Goal: Task Accomplishment & Management: Complete application form

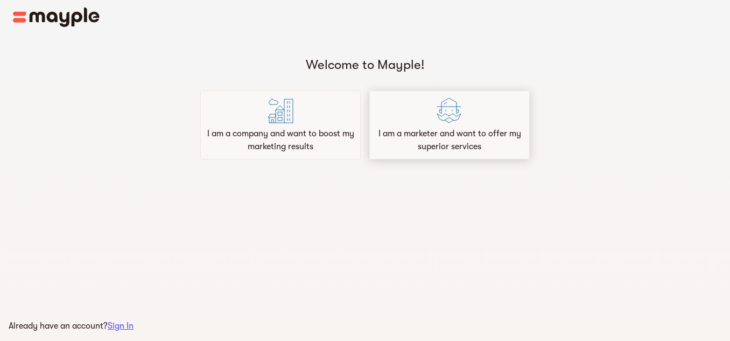
click at [418, 153] on div "I am a marketer and want to offer my superior services" at bounding box center [449, 124] width 160 height 69
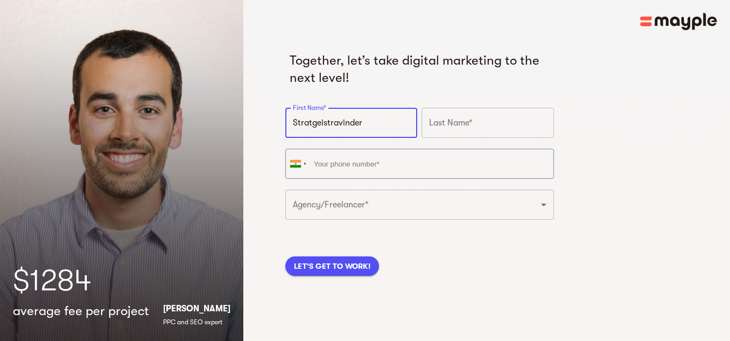
click at [382, 128] on input "Stratgeistravinder" at bounding box center [351, 123] width 132 height 30
type input "[PERSON_NAME]"
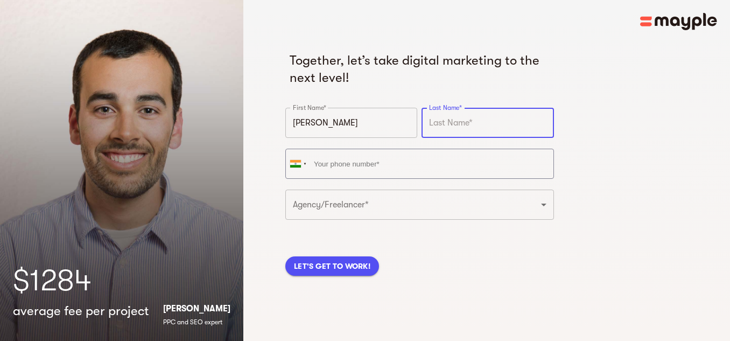
click at [460, 116] on input "text" at bounding box center [488, 123] width 132 height 30
type input "[PERSON_NAME]"
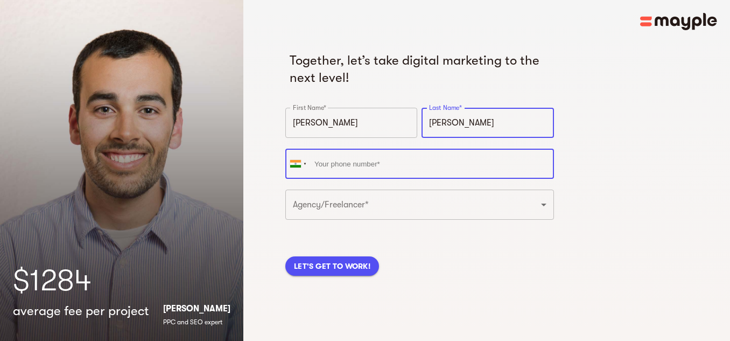
click at [399, 160] on input "tel" at bounding box center [419, 164] width 269 height 30
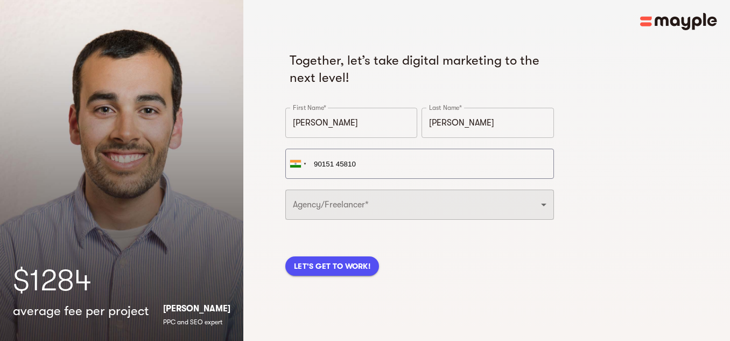
type input "[PHONE_NUMBER]"
click at [383, 204] on select "Freelancer Digital Agency" at bounding box center [419, 205] width 269 height 30
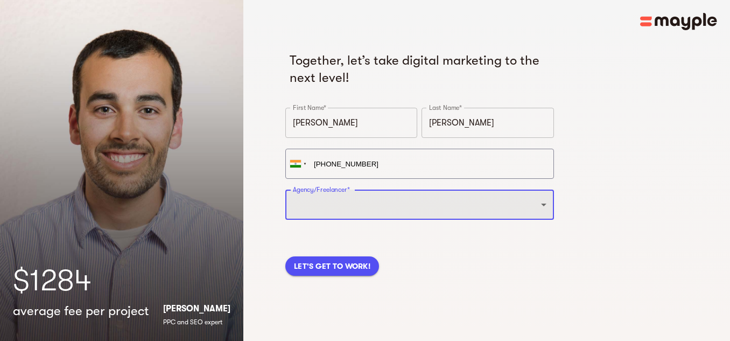
click at [383, 204] on select "Freelancer Digital Agency" at bounding box center [419, 205] width 269 height 30
select select "DIGITAL_AGENCY"
click at [285, 190] on select "Freelancer Digital Agency" at bounding box center [419, 205] width 269 height 30
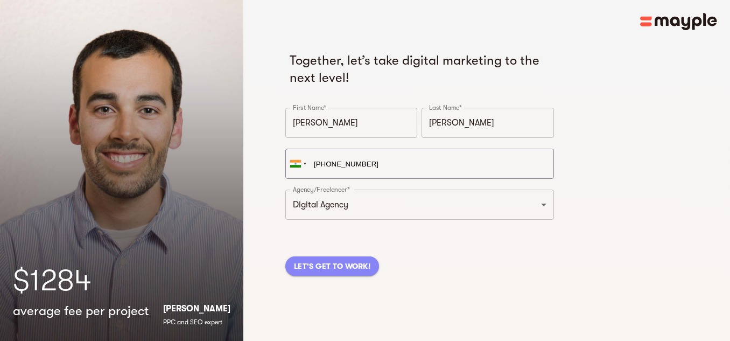
click at [348, 260] on span "LET'S GET TO WORK!" at bounding box center [332, 266] width 76 height 13
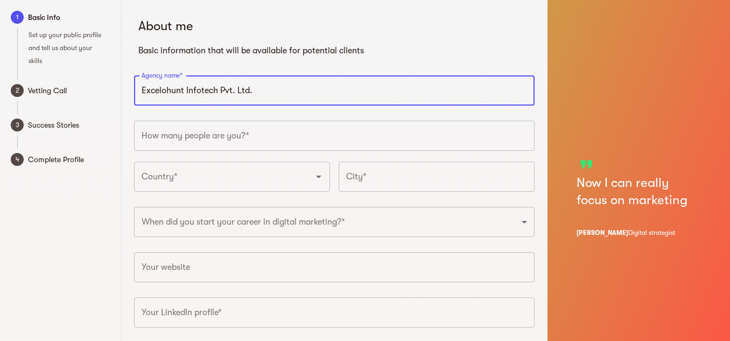
type input "Excelohunt Infotech Pvt. Ltd."
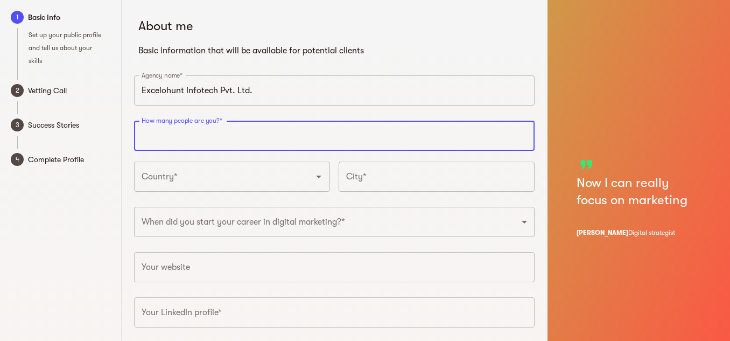
click at [193, 141] on input "number" at bounding box center [334, 136] width 401 height 30
click at [508, 136] on input "number" at bounding box center [334, 136] width 401 height 30
click at [239, 165] on div "Country*" at bounding box center [232, 177] width 196 height 30
type input "20"
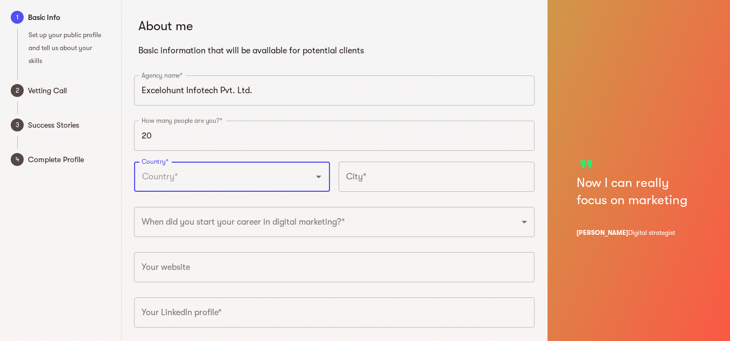
click at [241, 174] on input "Country*" at bounding box center [217, 176] width 156 height 20
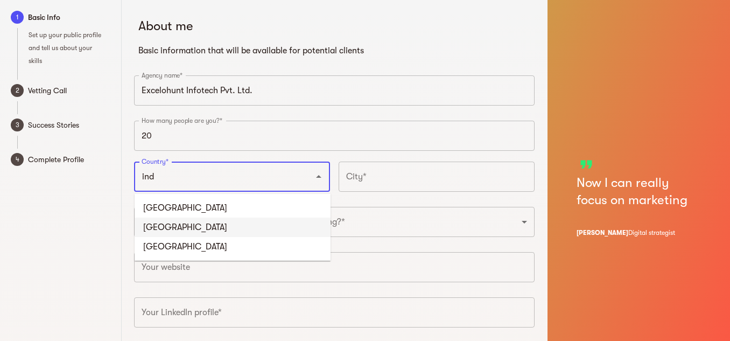
click at [169, 226] on li "[GEOGRAPHIC_DATA]" at bounding box center [233, 227] width 196 height 19
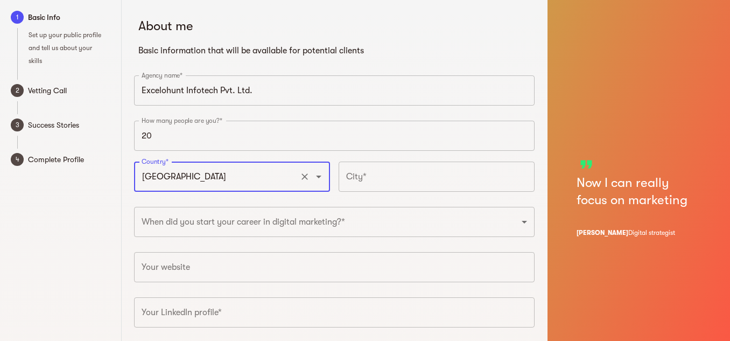
type input "[GEOGRAPHIC_DATA]"
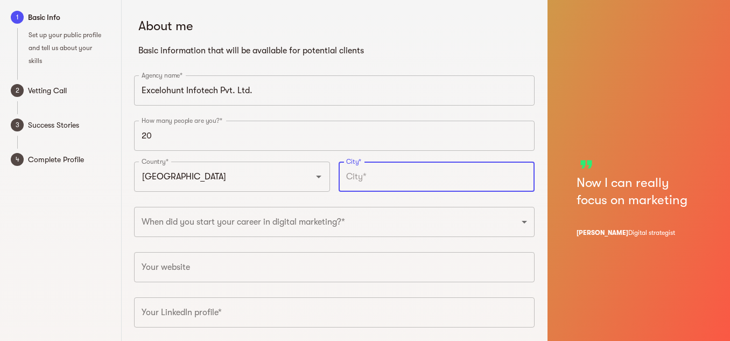
click at [372, 174] on input "text" at bounding box center [437, 177] width 196 height 30
type input "[GEOGRAPHIC_DATA]"
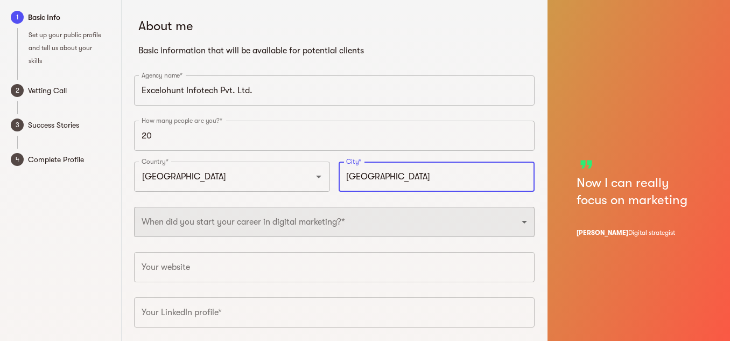
click at [402, 216] on select "2025 2024 2023 2022 2021 2020 2019 2018 2017 2016 2015 2014 2013 2012 2011 2010…" at bounding box center [334, 222] width 401 height 30
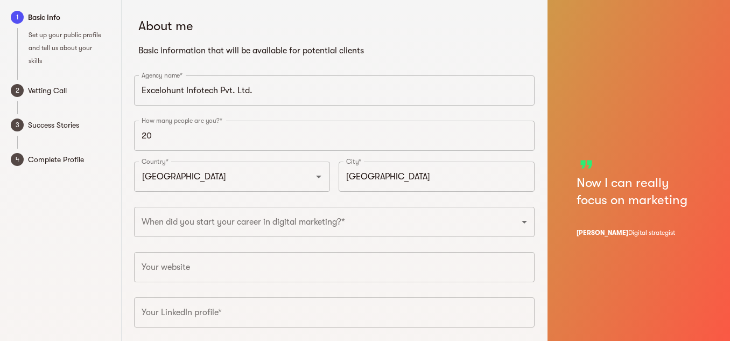
click at [113, 221] on div "1 Basic Info Set up your public profile and tell us about your skills 2 Vetting…" at bounding box center [61, 196] width 122 height 393
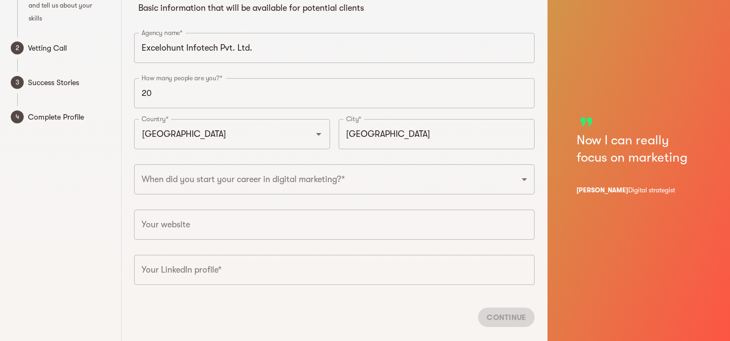
scroll to position [65, 0]
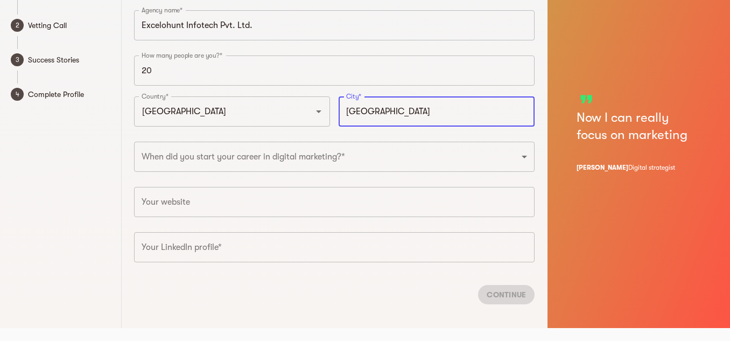
click at [369, 113] on input "[GEOGRAPHIC_DATA]" at bounding box center [437, 111] width 196 height 30
click at [382, 114] on input "[GEOGRAPHIC_DATA]" at bounding box center [437, 111] width 196 height 30
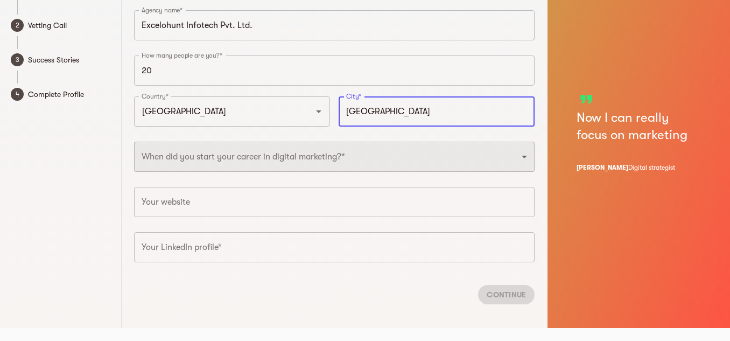
click at [313, 144] on select "2025 2024 2023 2022 2021 2020 2019 2018 2017 2016 2015 2014 2013 2012 2011 2010…" at bounding box center [334, 157] width 401 height 30
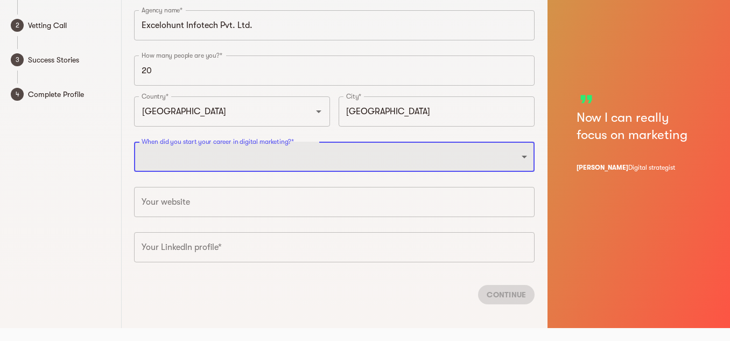
select select "2016"
click at [134, 142] on select "2025 2024 2023 2022 2021 2020 2019 2018 2017 2016 2015 2014 2013 2012 2011 2010…" at bounding box center [334, 157] width 401 height 30
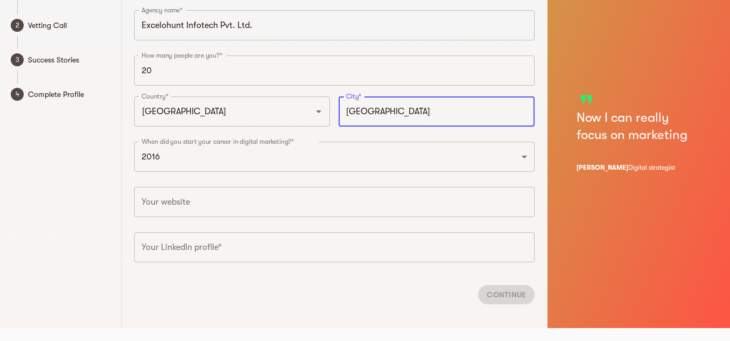
click at [387, 115] on input "[GEOGRAPHIC_DATA]" at bounding box center [437, 111] width 196 height 30
click at [394, 113] on input "chandigrah" at bounding box center [437, 111] width 196 height 30
click at [361, 116] on input "chandigrah" at bounding box center [437, 111] width 196 height 30
type input "[GEOGRAPHIC_DATA]"
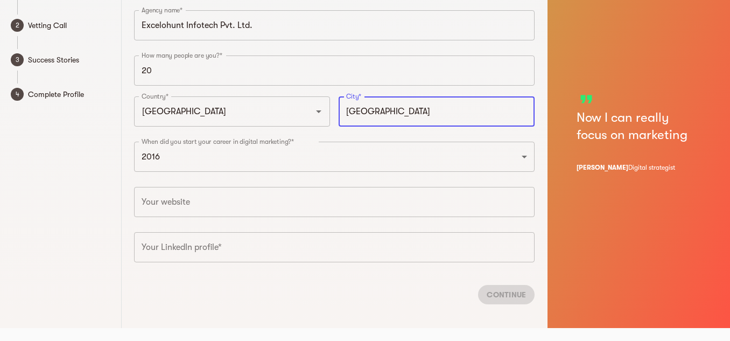
click at [235, 201] on input "text" at bounding box center [334, 202] width 401 height 30
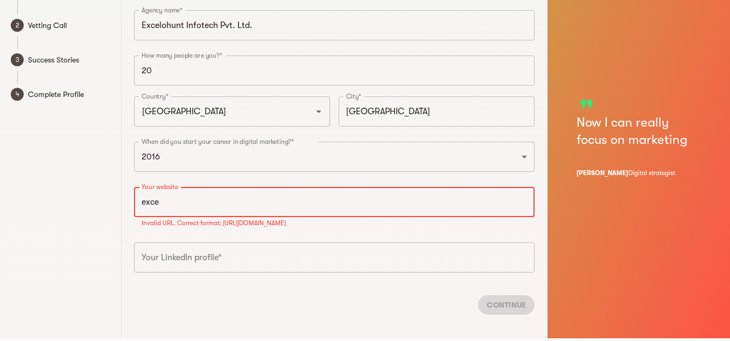
click at [191, 194] on input "exce" at bounding box center [334, 202] width 401 height 30
paste input "[URL][DOMAIN_NAME]"
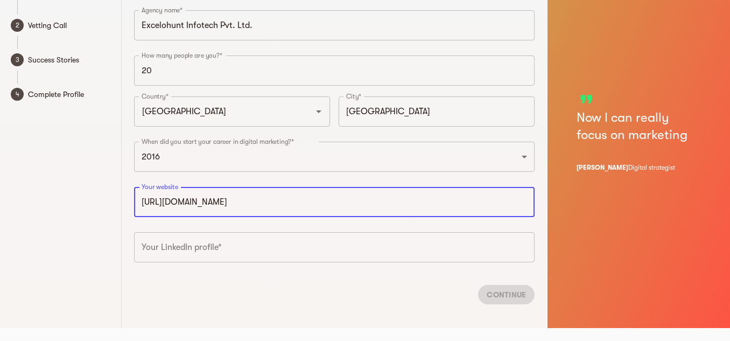
type input "[URL][DOMAIN_NAME]"
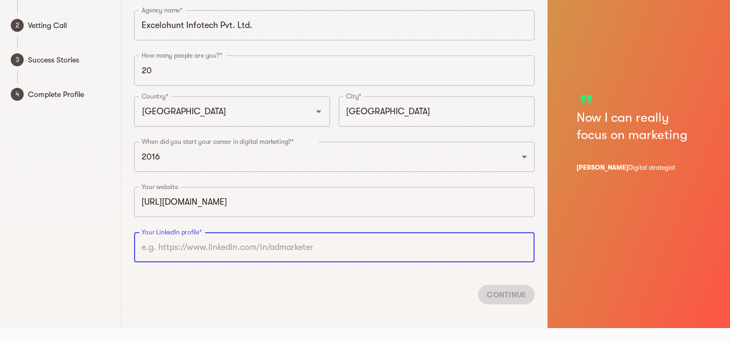
click at [214, 250] on input "text" at bounding box center [334, 247] width 401 height 30
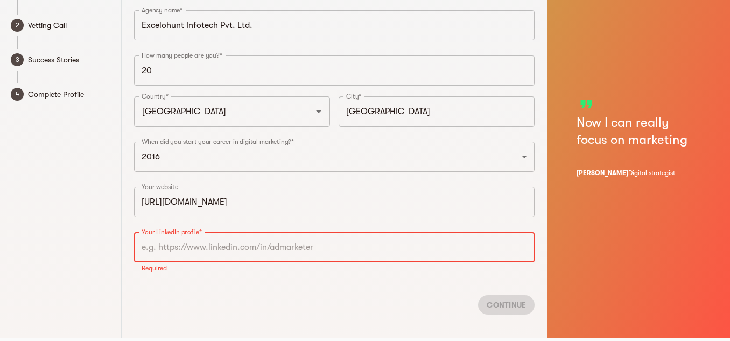
type input "v"
paste input "[URL][DOMAIN_NAME]"
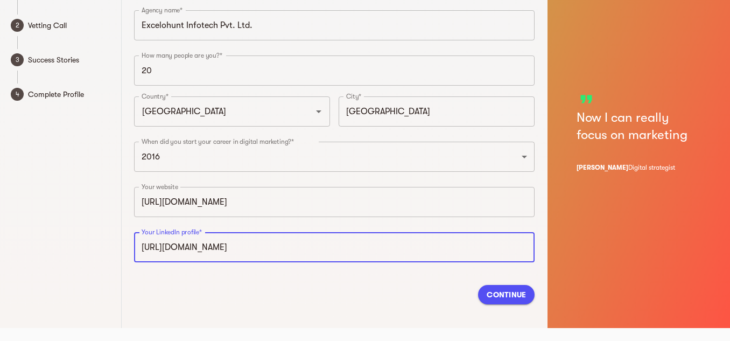
type input "[URL][DOMAIN_NAME]"
click at [507, 299] on span "Continue" at bounding box center [506, 294] width 39 height 13
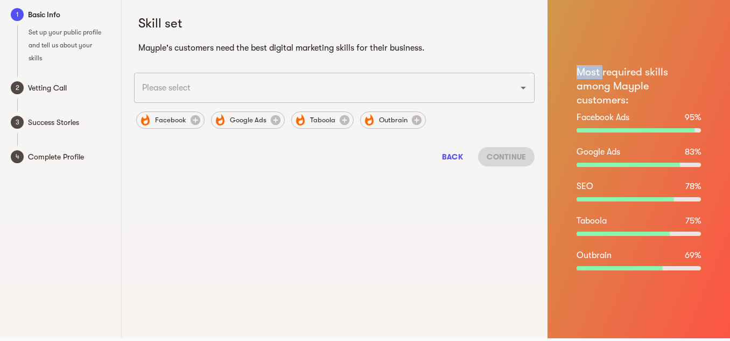
scroll to position [0, 0]
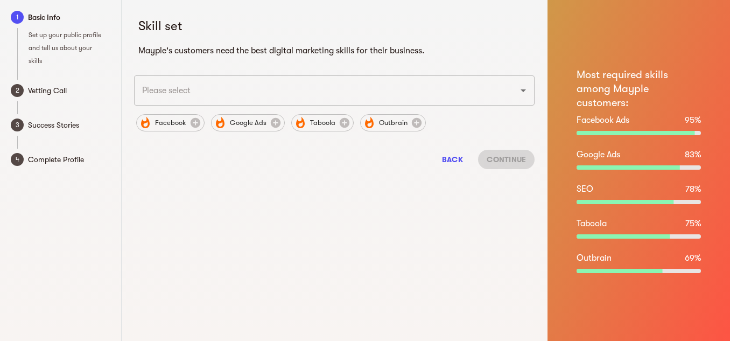
click at [208, 94] on input "text" at bounding box center [319, 90] width 361 height 20
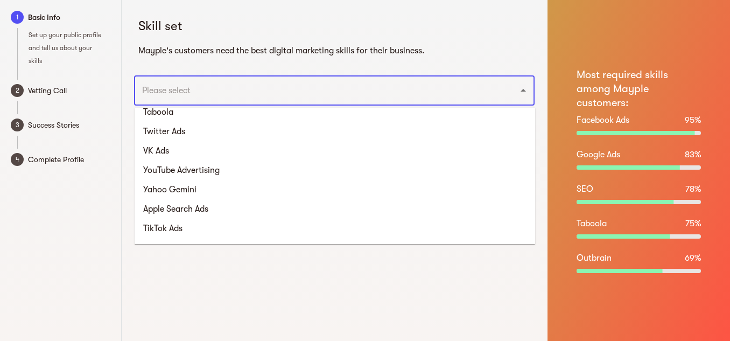
scroll to position [359, 0]
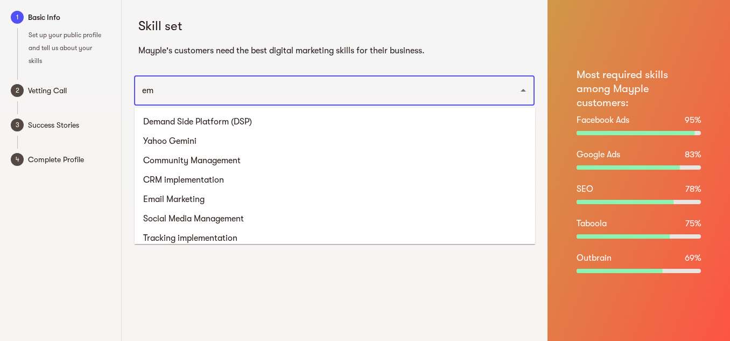
type input "ema"
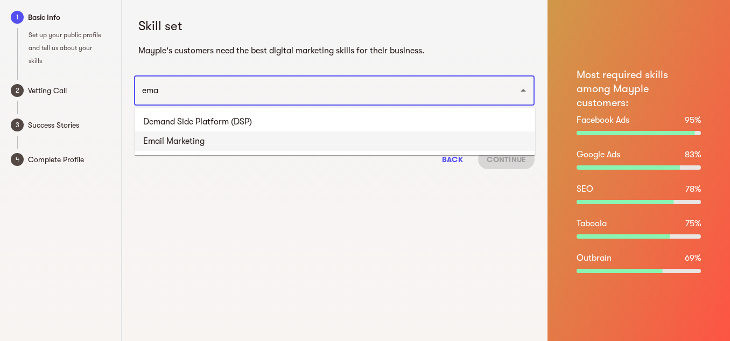
click at [220, 146] on li "Email Marketing" at bounding box center [335, 140] width 401 height 19
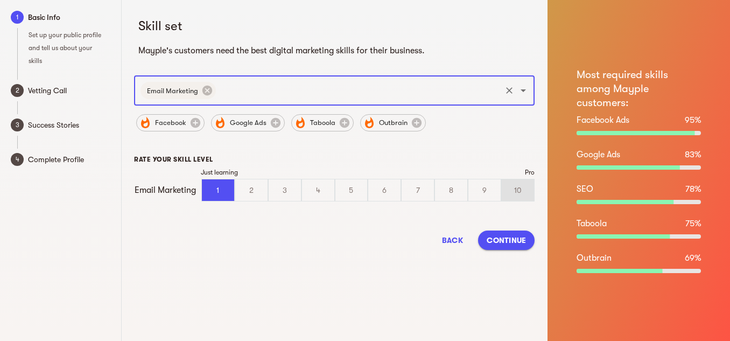
click at [518, 190] on div "10" at bounding box center [518, 190] width 32 height 22
click at [0, 0] on input "10" at bounding box center [0, 0] width 0 height 0
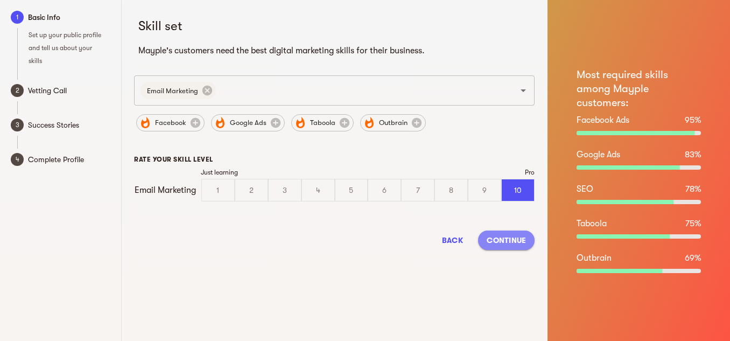
click at [514, 234] on span "Continue" at bounding box center [506, 240] width 39 height 13
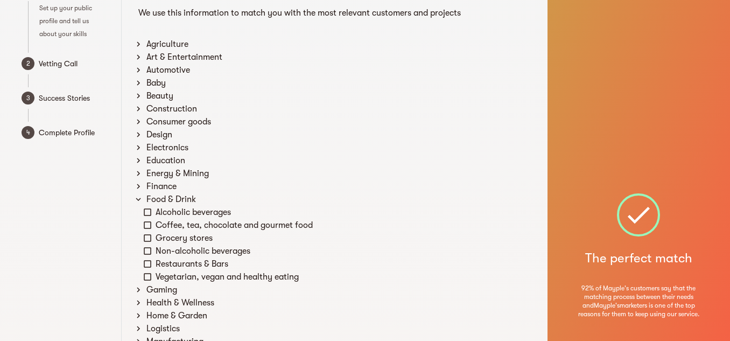
scroll to position [0, 0]
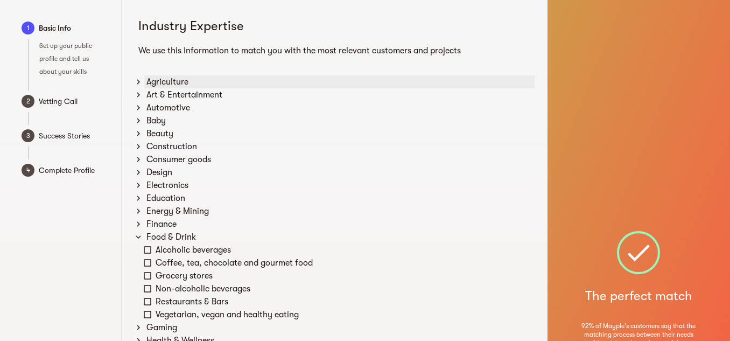
click at [139, 84] on icon at bounding box center [139, 82] width 10 height 10
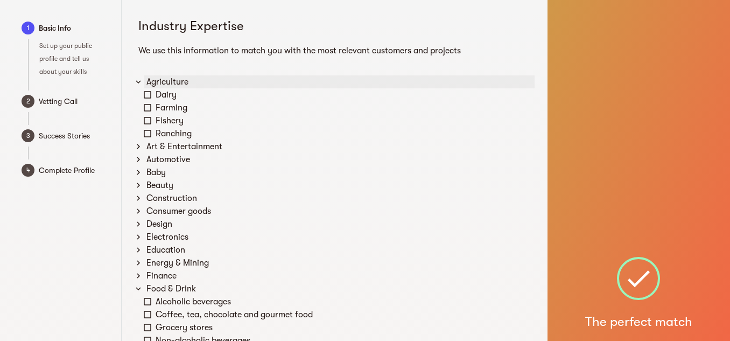
click at [139, 84] on icon at bounding box center [139, 82] width 10 height 10
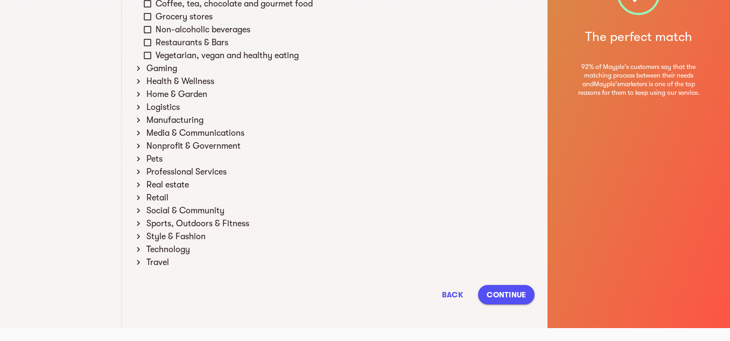
click at [514, 290] on span "Continue" at bounding box center [506, 294] width 39 height 13
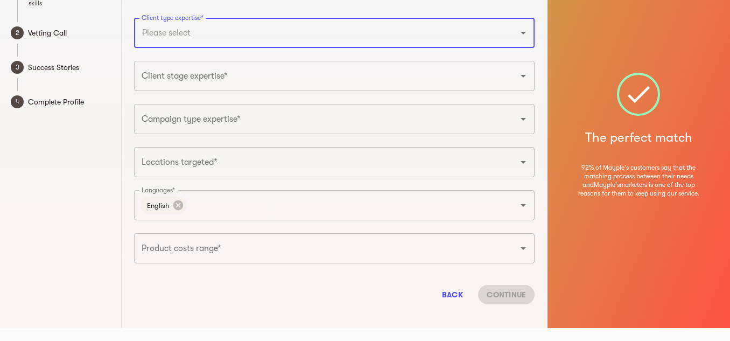
scroll to position [58, 0]
click at [192, 32] on input "Client type expertise*" at bounding box center [319, 33] width 361 height 20
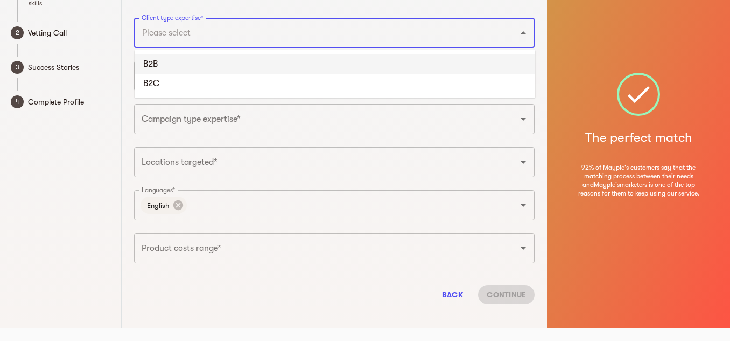
click at [186, 79] on li "B2C" at bounding box center [335, 83] width 401 height 19
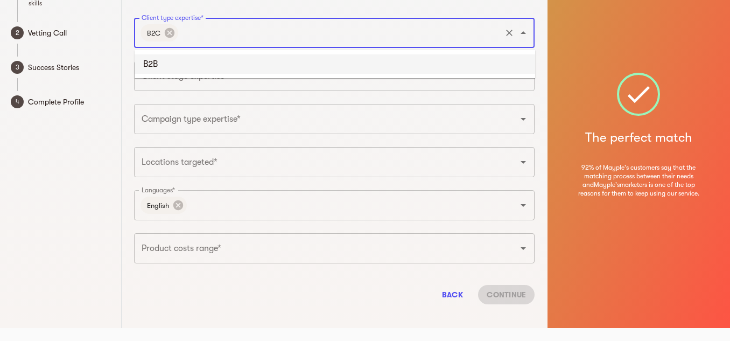
click at [200, 36] on input "Client type expertise*" at bounding box center [340, 33] width 320 height 20
click at [183, 64] on li "B2B" at bounding box center [335, 63] width 401 height 19
click at [212, 29] on icon at bounding box center [210, 33] width 10 height 10
click at [169, 35] on icon at bounding box center [170, 33] width 10 height 10
click at [170, 36] on input "Client type expertise*" at bounding box center [319, 33] width 361 height 20
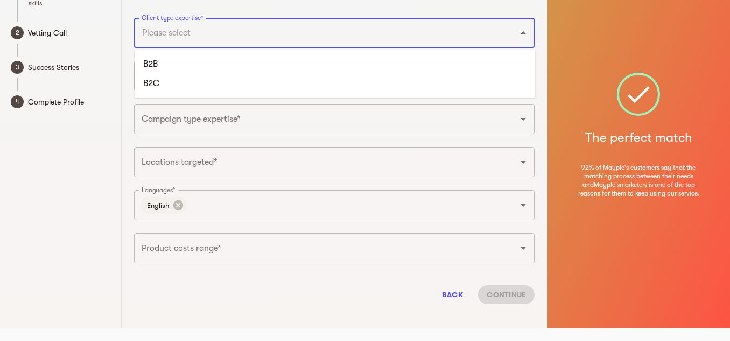
click at [165, 65] on li "B2B" at bounding box center [335, 63] width 401 height 19
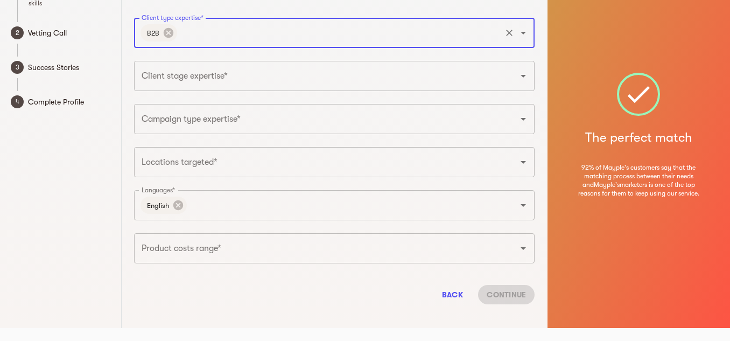
click at [199, 41] on input "Client type expertise*" at bounding box center [339, 33] width 321 height 20
click at [191, 60] on li "B2C" at bounding box center [335, 63] width 401 height 19
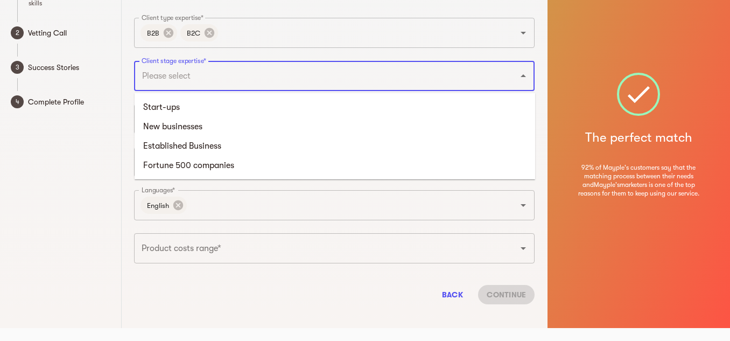
click at [186, 85] on input "Client stage expertise*" at bounding box center [319, 76] width 361 height 20
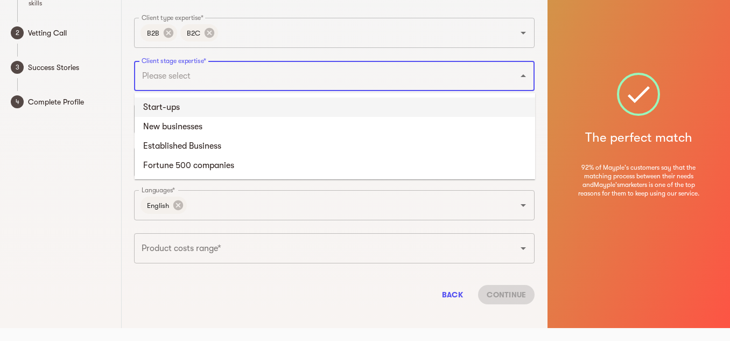
click at [185, 107] on li "Start-ups" at bounding box center [335, 106] width 401 height 19
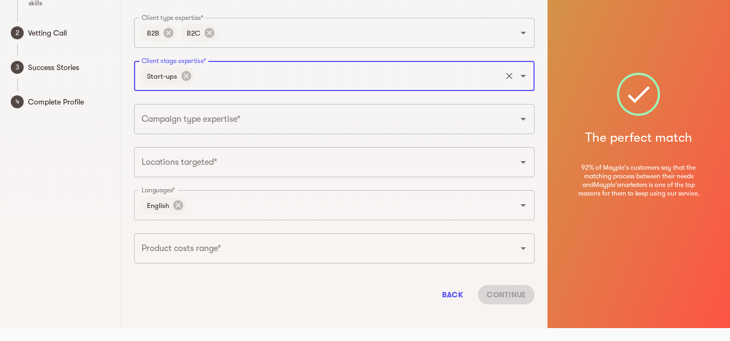
click at [227, 78] on input "Client stage expertise*" at bounding box center [348, 76] width 303 height 20
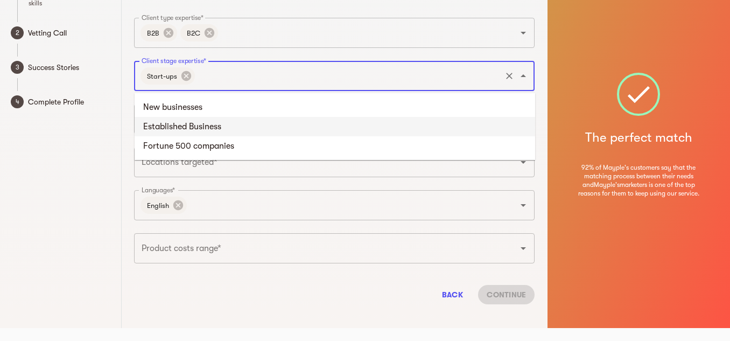
click at [206, 118] on li "Established Business" at bounding box center [335, 126] width 401 height 19
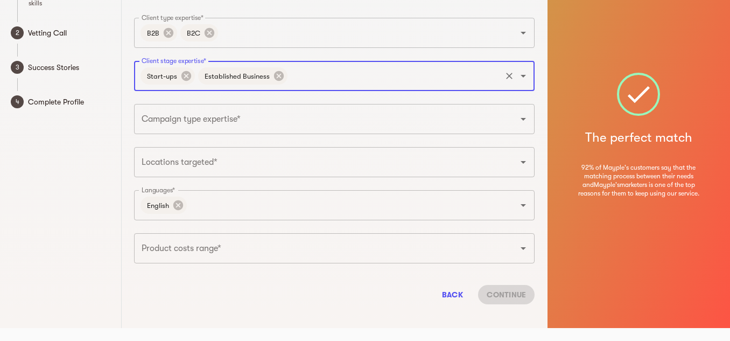
click at [305, 73] on input "Client stage expertise*" at bounding box center [394, 76] width 211 height 20
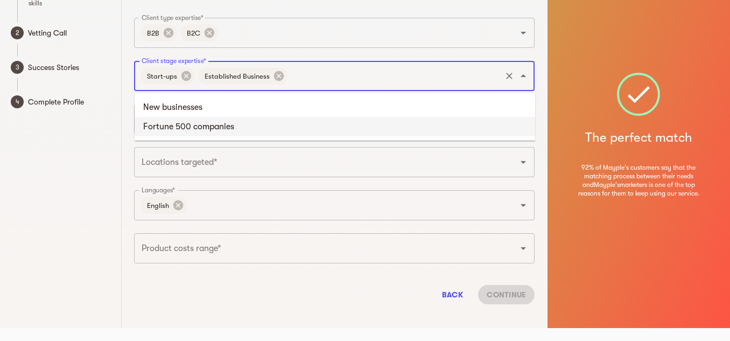
click at [253, 130] on li "Fortune 500 companies" at bounding box center [335, 126] width 401 height 19
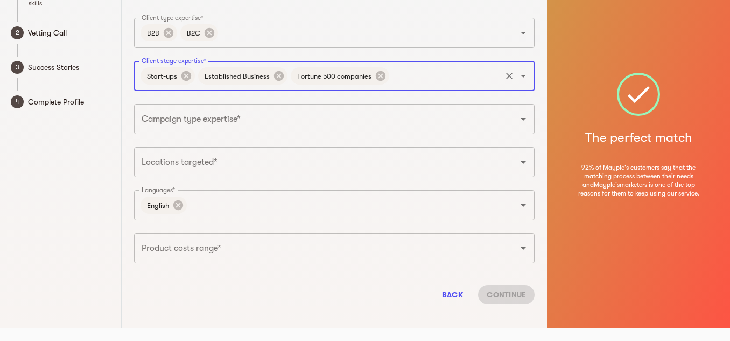
click at [403, 71] on input "Client stage expertise*" at bounding box center [445, 76] width 109 height 20
click at [353, 100] on li "New businesses" at bounding box center [335, 106] width 401 height 19
click at [283, 123] on input "Campaign type expertise*" at bounding box center [319, 119] width 361 height 20
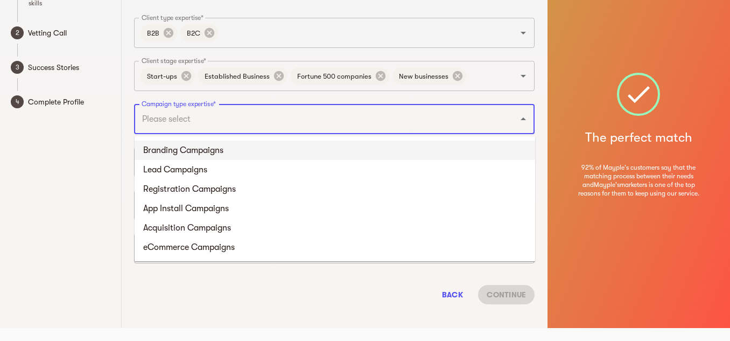
click at [250, 156] on li "Branding Campaigns" at bounding box center [335, 150] width 401 height 19
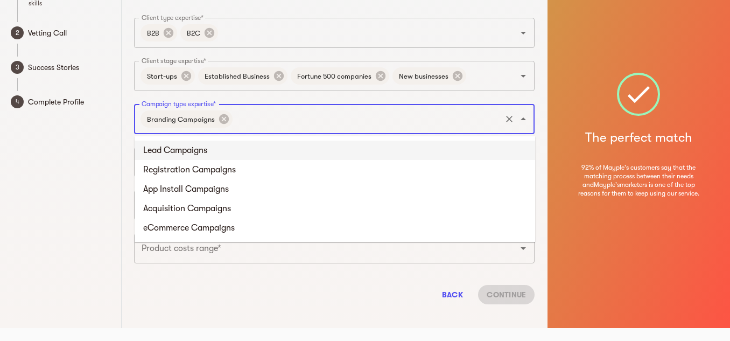
click at [294, 129] on input "Campaign type expertise*" at bounding box center [367, 119] width 266 height 20
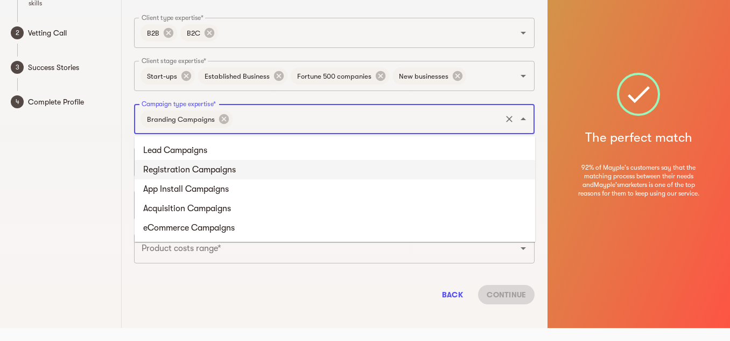
click at [249, 163] on li "Registration Campaigns" at bounding box center [335, 169] width 401 height 19
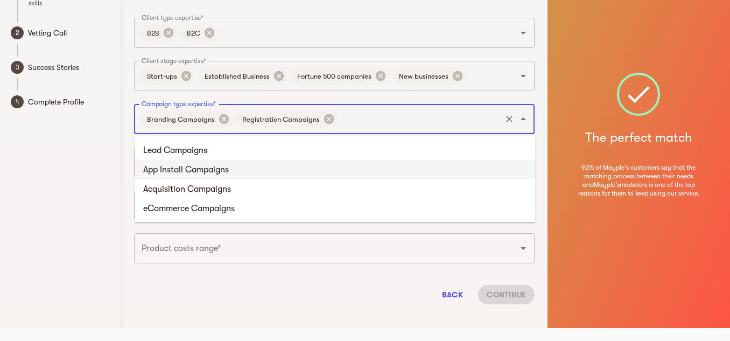
click at [363, 120] on input "Campaign type expertise*" at bounding box center [419, 119] width 160 height 20
click at [285, 166] on li "App Install Campaigns" at bounding box center [335, 169] width 401 height 19
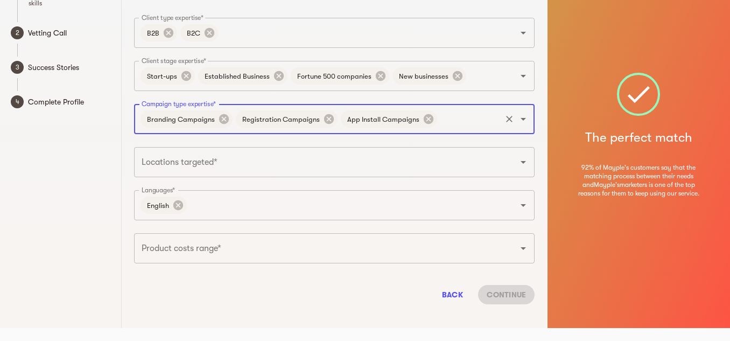
click at [449, 125] on input "Campaign type expertise*" at bounding box center [469, 119] width 61 height 20
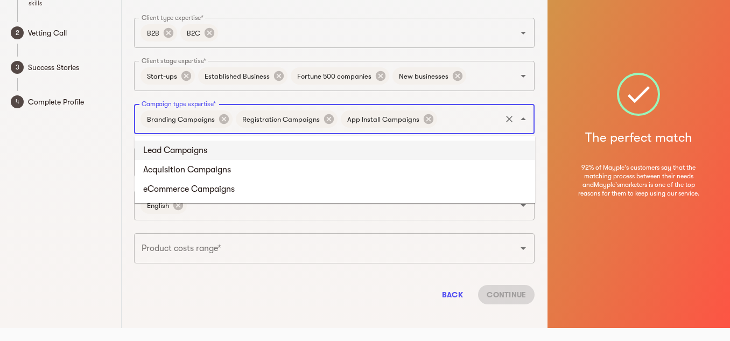
click at [345, 155] on li "Lead Campaigns" at bounding box center [335, 150] width 401 height 19
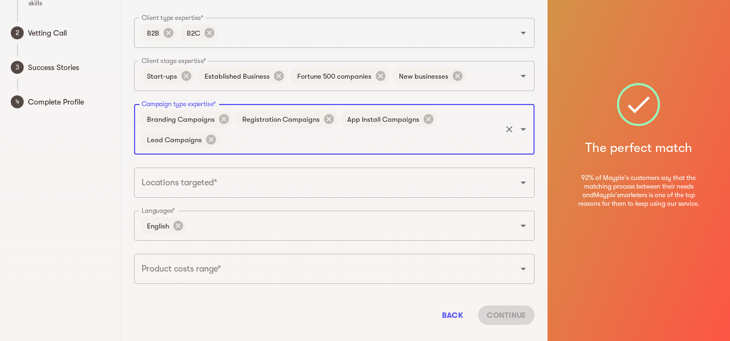
click at [464, 125] on div "Branding Campaigns Registration Campaigns App Install Campaigns Lead Campaigns …" at bounding box center [334, 129] width 401 height 51
click at [250, 145] on input "Campaign type expertise*" at bounding box center [360, 139] width 278 height 20
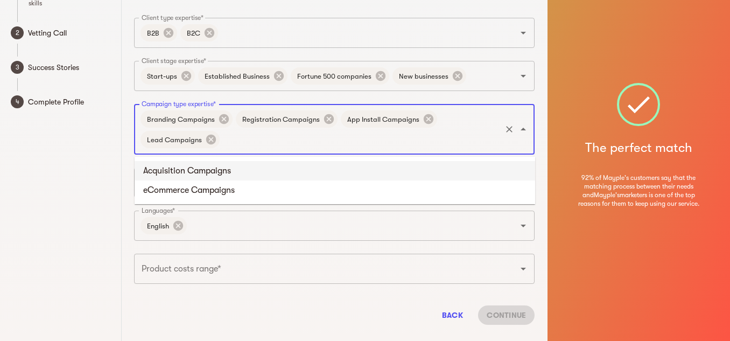
click at [250, 145] on input "Campaign type expertise*" at bounding box center [360, 139] width 278 height 20
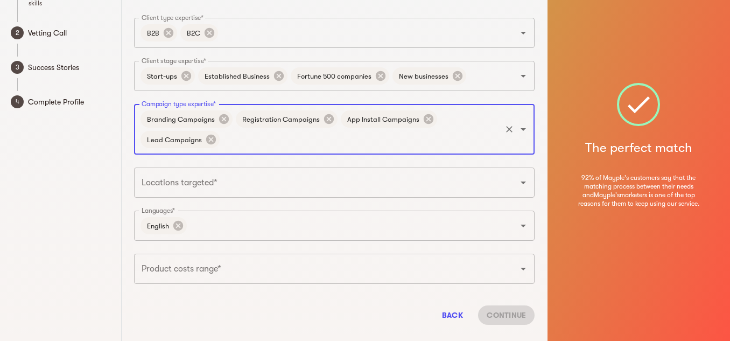
click at [250, 145] on input "Campaign type expertise*" at bounding box center [360, 139] width 278 height 20
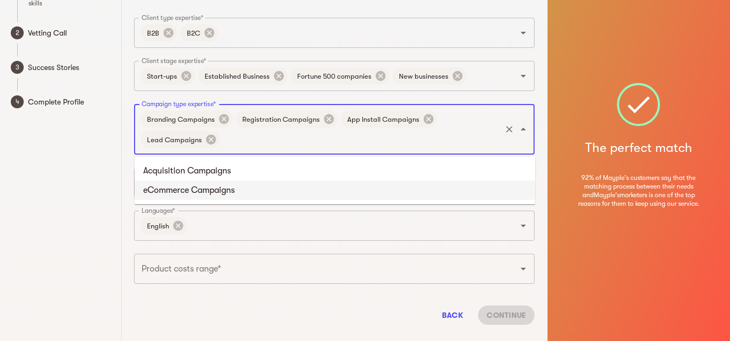
click at [235, 181] on li "eCommerce Campaigns" at bounding box center [335, 189] width 401 height 19
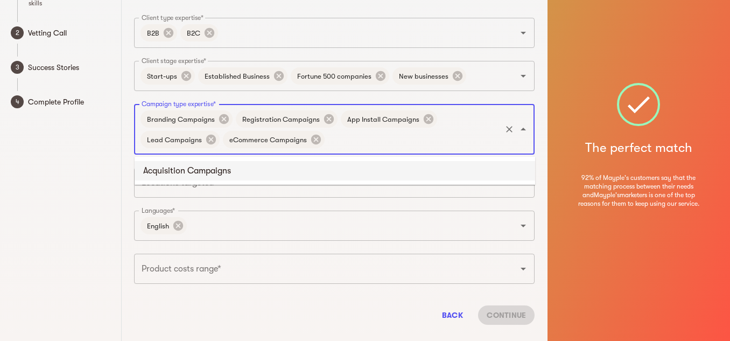
click at [372, 146] on input "Campaign type expertise*" at bounding box center [412, 139] width 173 height 20
click at [287, 169] on li "Acquisition Campaigns" at bounding box center [335, 170] width 401 height 19
click at [194, 188] on input "Locations targeted*" at bounding box center [319, 182] width 361 height 20
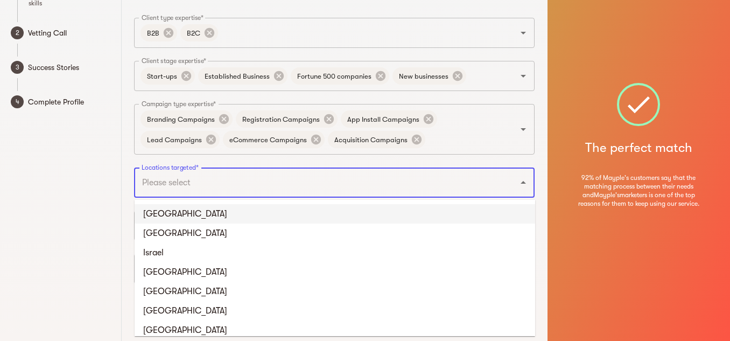
click at [189, 207] on li "[GEOGRAPHIC_DATA]" at bounding box center [335, 213] width 401 height 19
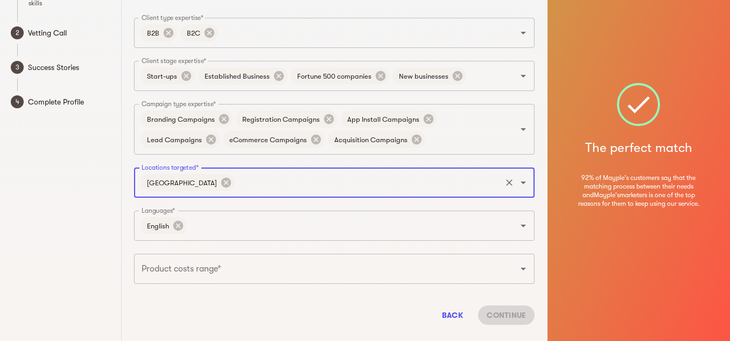
click at [236, 186] on input "Locations targeted*" at bounding box center [367, 182] width 263 height 20
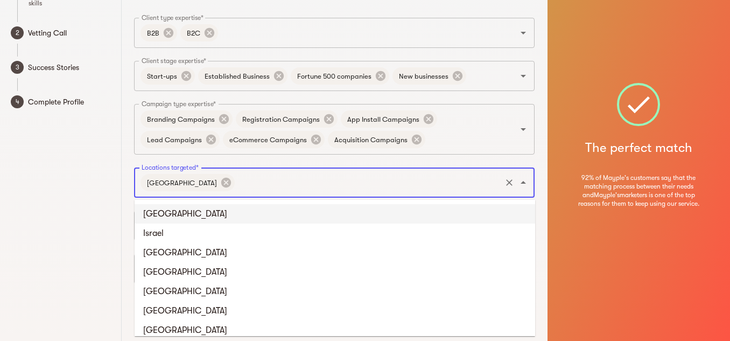
click at [206, 219] on li "[GEOGRAPHIC_DATA]" at bounding box center [335, 213] width 401 height 19
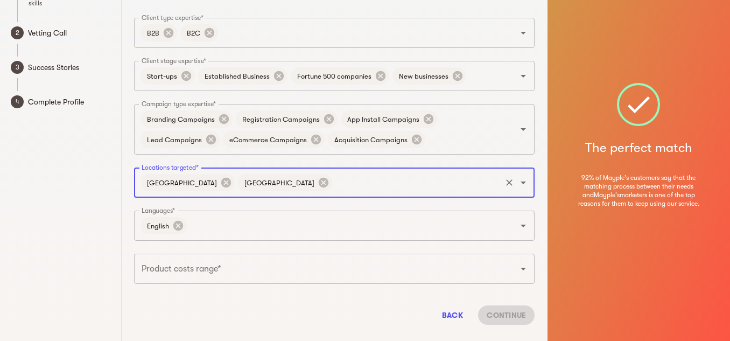
click at [334, 176] on input "Locations targeted*" at bounding box center [417, 182] width 166 height 20
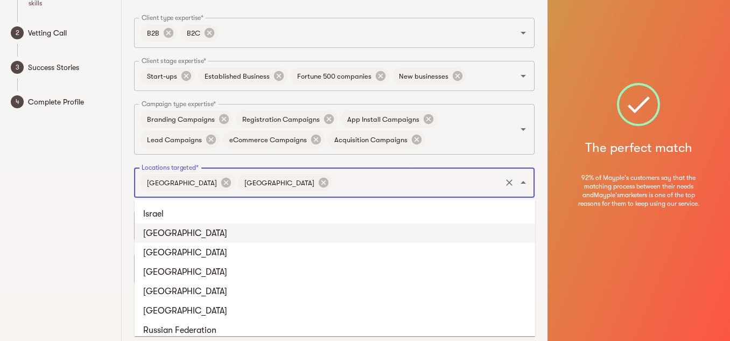
click at [174, 236] on li "[GEOGRAPHIC_DATA]" at bounding box center [335, 232] width 401 height 19
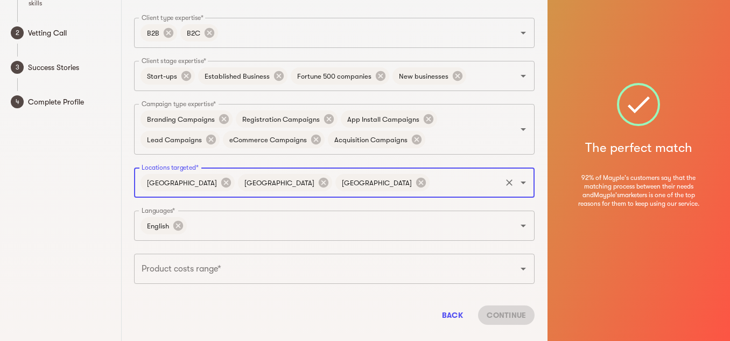
click at [431, 180] on input "Locations targeted*" at bounding box center [465, 182] width 68 height 20
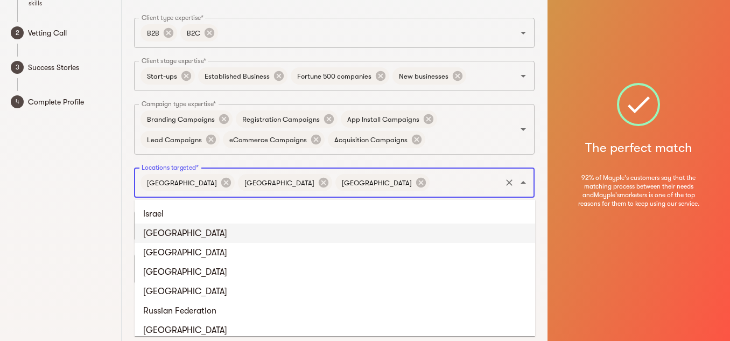
click at [214, 237] on li "[GEOGRAPHIC_DATA]" at bounding box center [335, 232] width 401 height 19
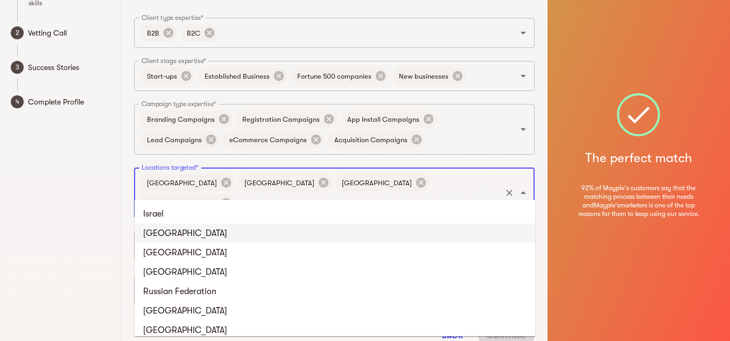
click at [426, 193] on input "Locations targeted*" at bounding box center [367, 203] width 263 height 20
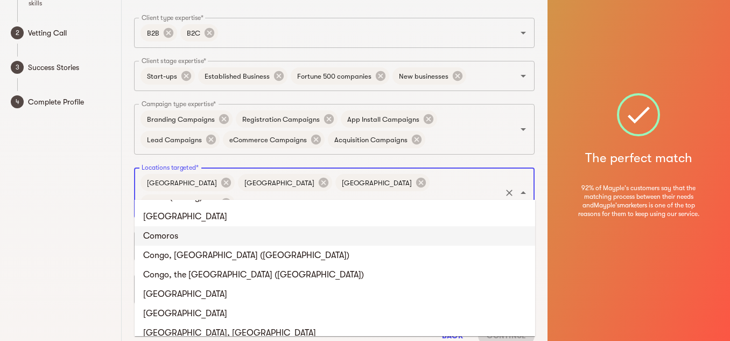
scroll to position [933, 0]
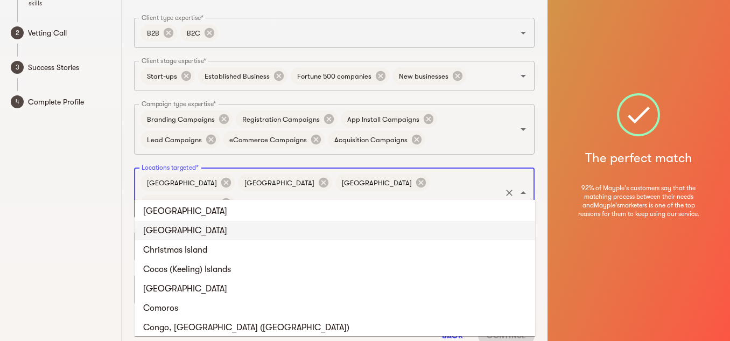
click at [208, 234] on li "[GEOGRAPHIC_DATA]" at bounding box center [335, 230] width 401 height 19
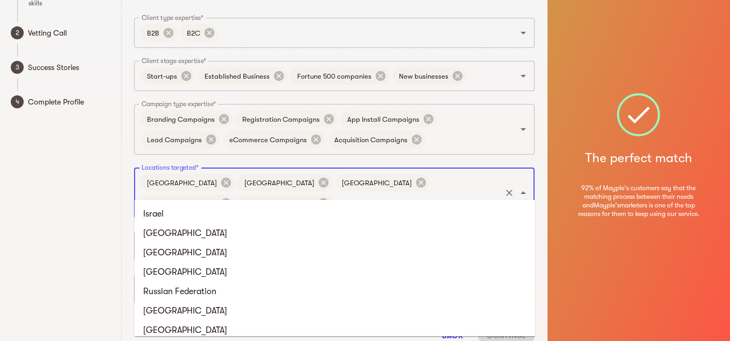
click at [473, 193] on input "Locations targeted*" at bounding box center [417, 203] width 166 height 20
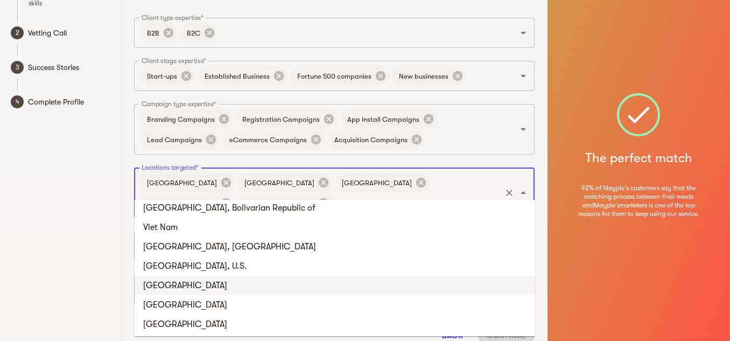
scroll to position [4512, 0]
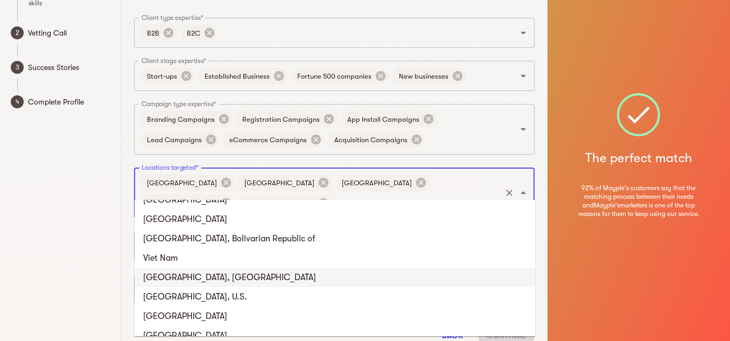
click at [239, 276] on li "[GEOGRAPHIC_DATA], [GEOGRAPHIC_DATA]" at bounding box center [335, 277] width 401 height 19
click at [239, 276] on div "Product costs range*" at bounding box center [334, 289] width 401 height 30
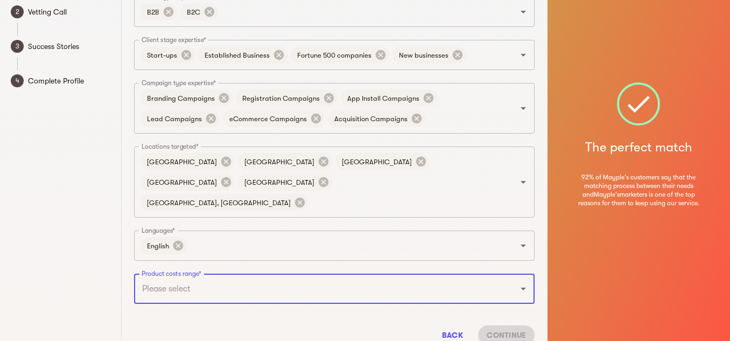
scroll to position [99, 0]
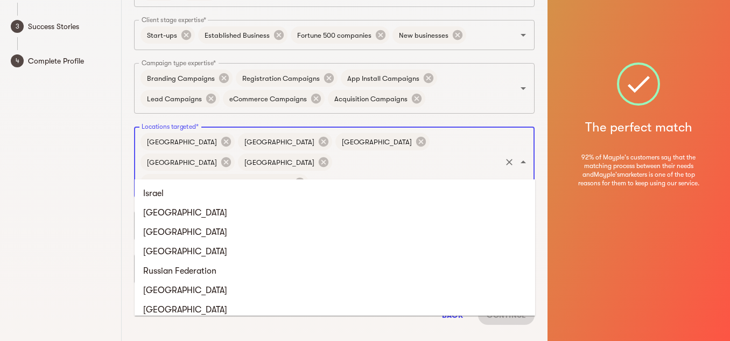
click at [310, 172] on input "Locations targeted*" at bounding box center [405, 182] width 190 height 20
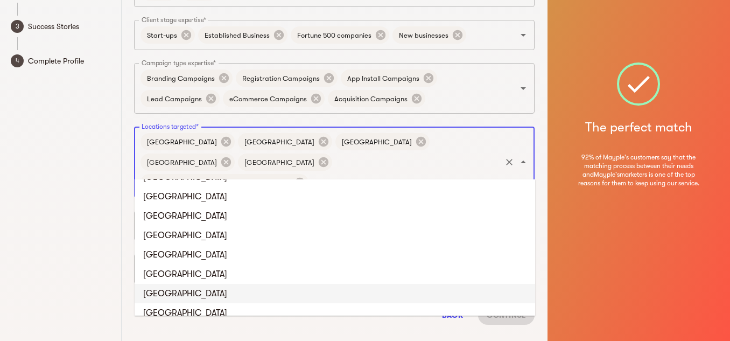
click at [198, 294] on li "[GEOGRAPHIC_DATA]" at bounding box center [335, 293] width 401 height 19
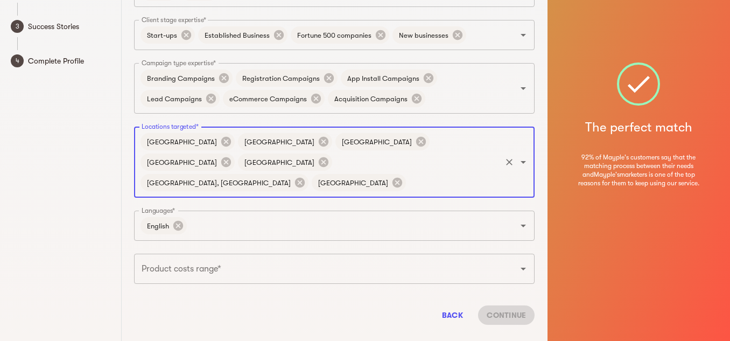
click at [408, 172] on input "Locations targeted*" at bounding box center [454, 182] width 92 height 20
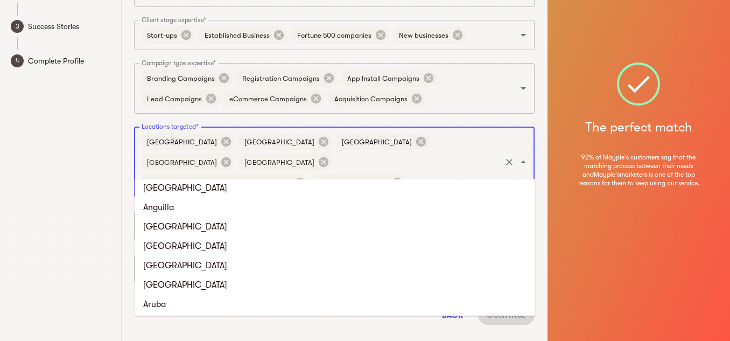
scroll to position [0, 0]
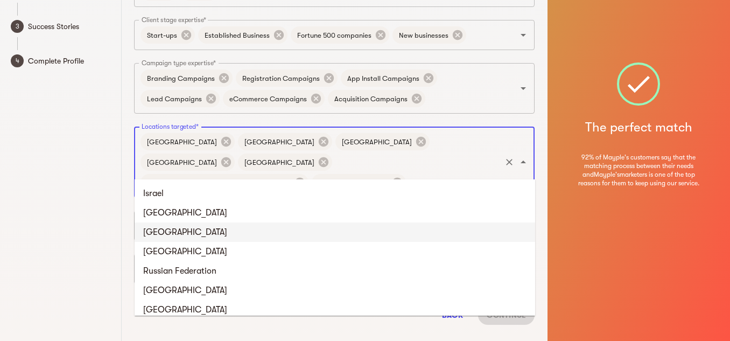
click at [1, 245] on div "1 Basic Info Set up your public profile and tell us about your skills 2 Vetting…" at bounding box center [61, 124] width 122 height 447
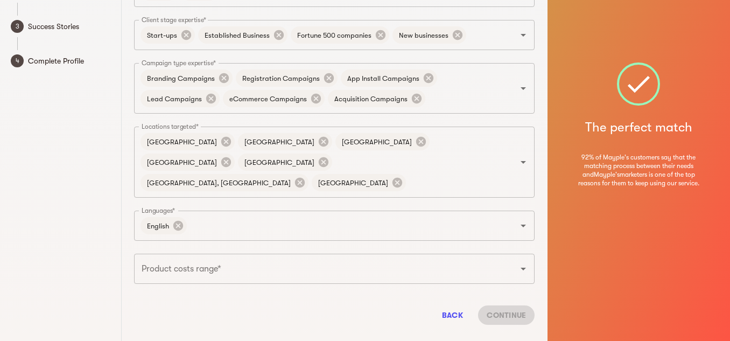
click at [222, 259] on input "Product costs range*" at bounding box center [319, 269] width 361 height 20
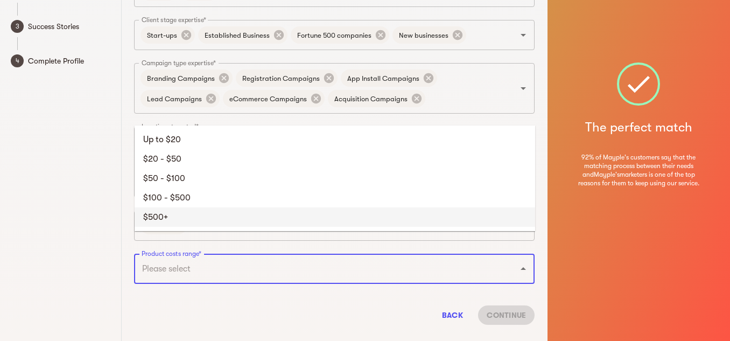
click at [228, 226] on li "$500+" at bounding box center [335, 216] width 401 height 19
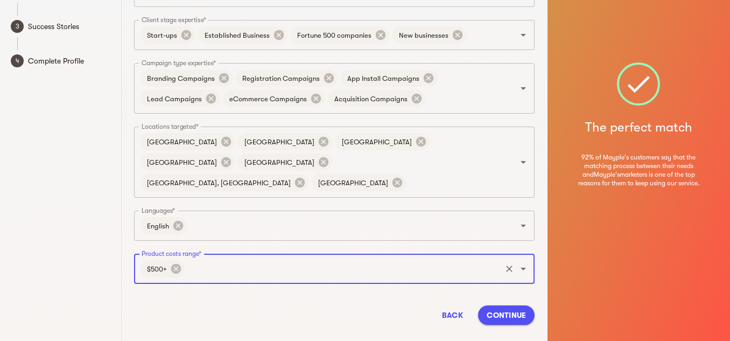
click at [225, 259] on input "Product costs range*" at bounding box center [342, 269] width 313 height 20
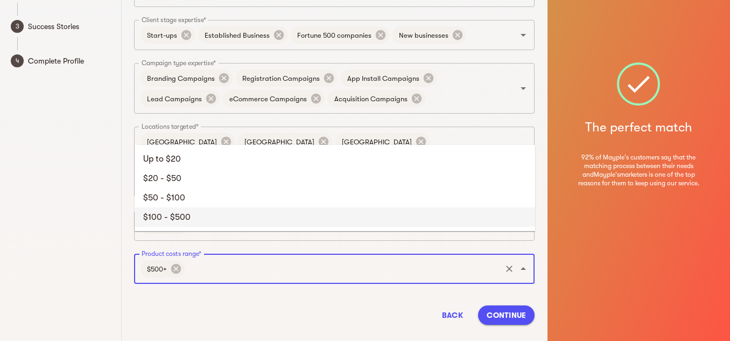
click at [222, 216] on li "$100 - $500" at bounding box center [335, 216] width 401 height 19
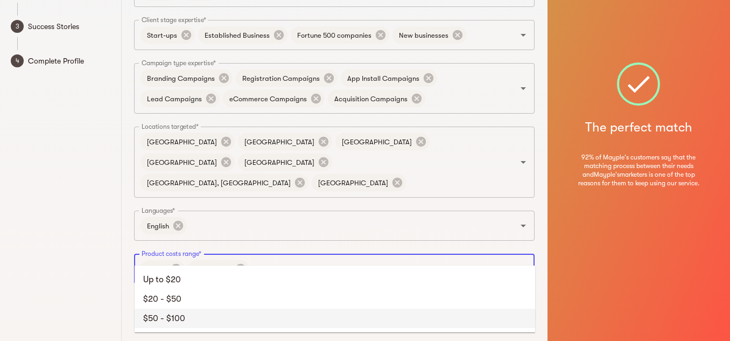
click at [324, 259] on input "Product costs range*" at bounding box center [375, 269] width 249 height 20
click at [169, 311] on li "$50 - $100" at bounding box center [335, 318] width 401 height 19
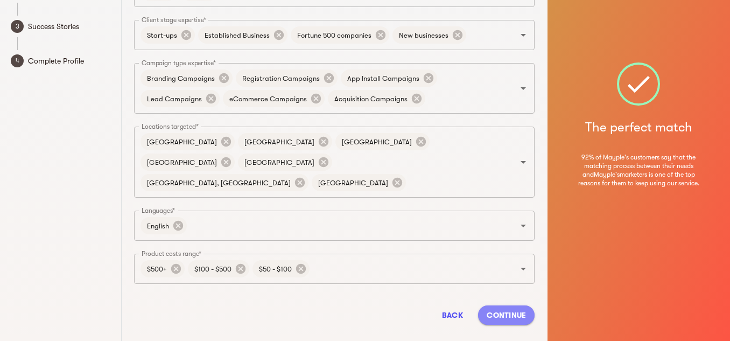
click at [507, 309] on span "Continue" at bounding box center [506, 315] width 39 height 13
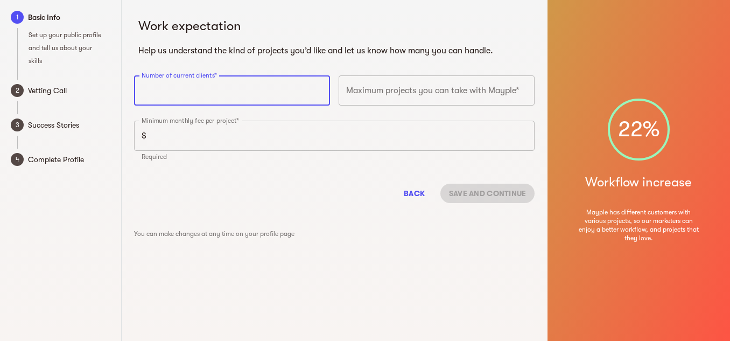
click at [206, 89] on input "number" at bounding box center [232, 90] width 196 height 30
click at [271, 91] on input "number" at bounding box center [232, 90] width 196 height 30
type input "2"
click at [413, 93] on input "number" at bounding box center [437, 90] width 196 height 30
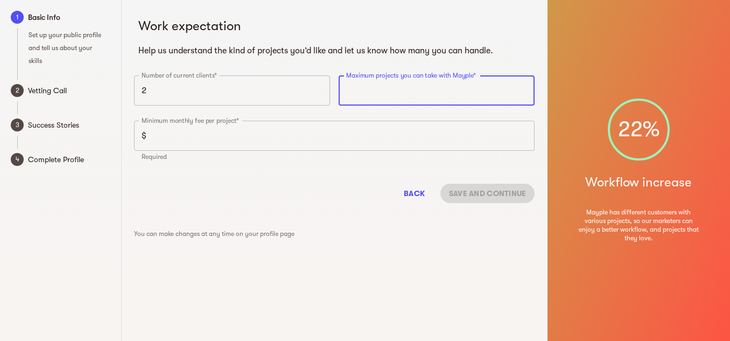
click at [413, 93] on input "number" at bounding box center [437, 90] width 196 height 30
type input "5"
click at [329, 145] on input "number" at bounding box center [343, 136] width 384 height 30
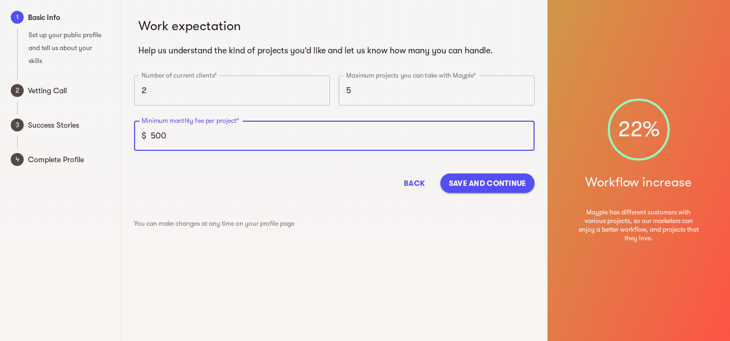
type input "500"
click at [256, 200] on div "Back Save and continue" at bounding box center [334, 183] width 401 height 37
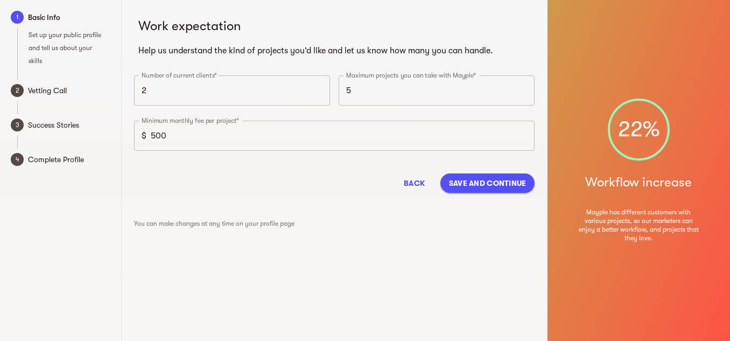
click at [493, 187] on span "Save and continue" at bounding box center [488, 183] width 78 height 13
